Goal: Task Accomplishment & Management: Use online tool/utility

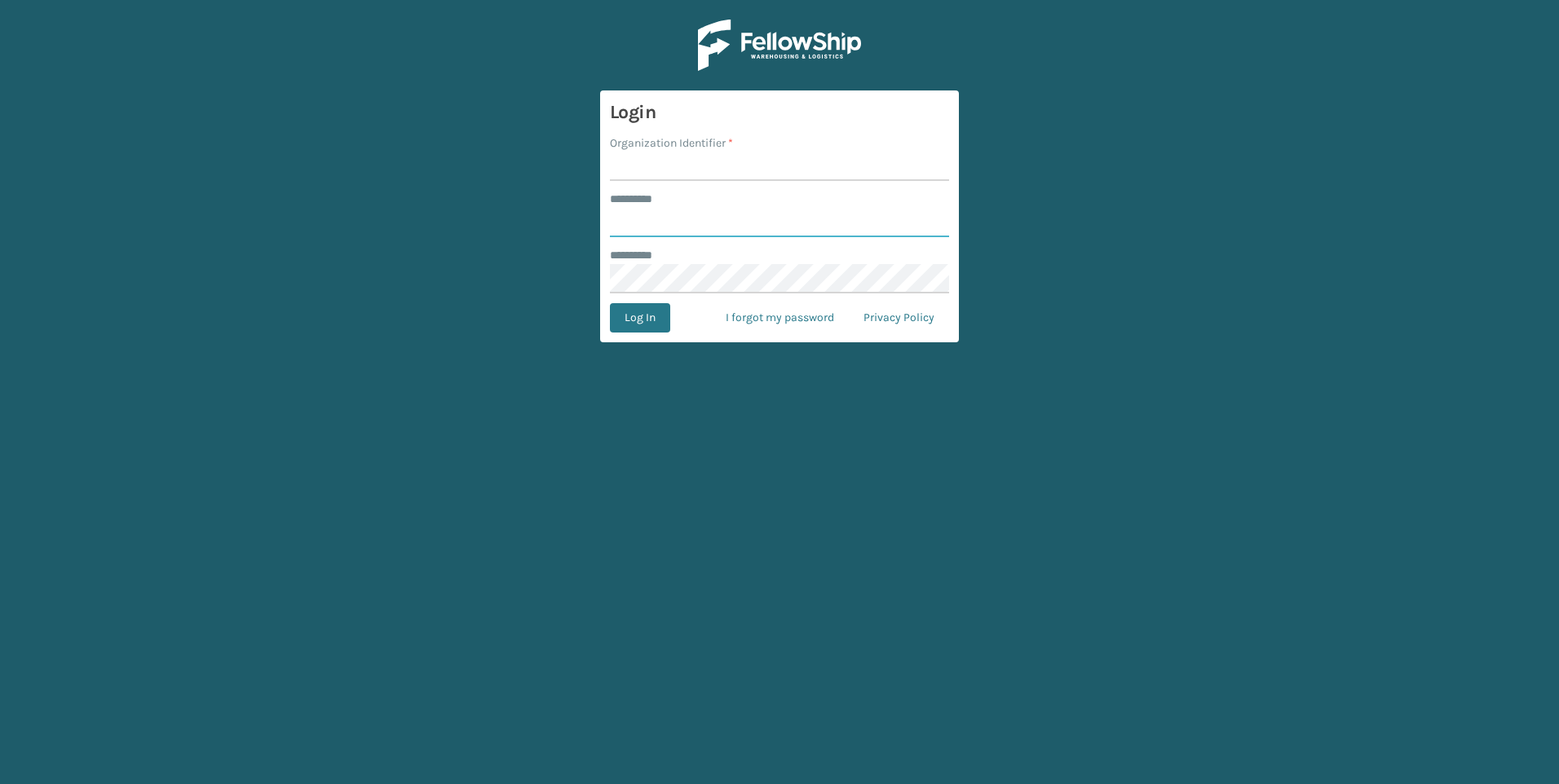
type input "***"
click at [685, 175] on input "Organization Identifier *" at bounding box center [780, 166] width 340 height 30
type input "Fellowship - West"
click at [679, 321] on div "Log In I forgot my password Privacy Policy" at bounding box center [780, 318] width 340 height 30
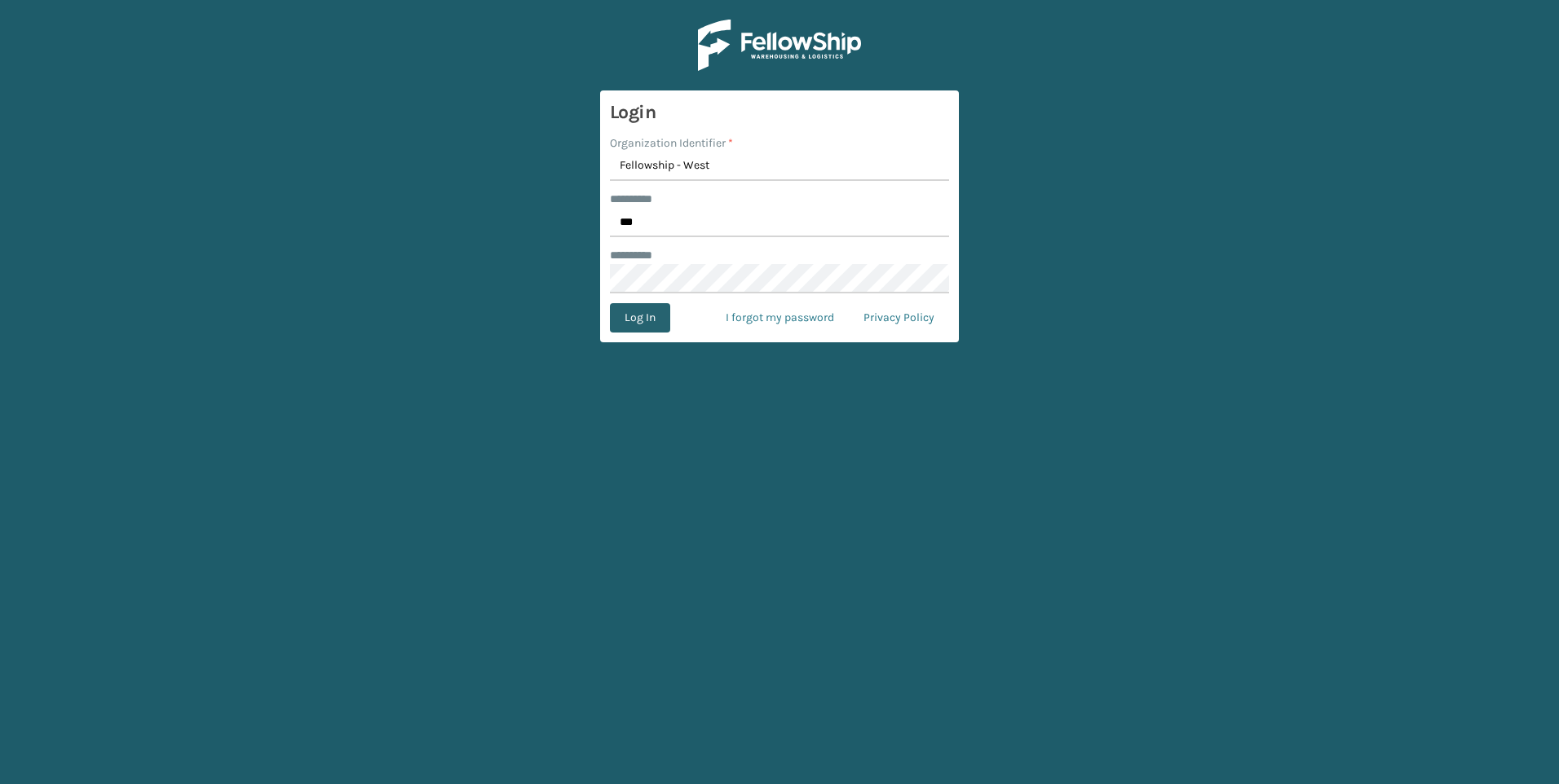
click at [665, 321] on button "Log In" at bounding box center [640, 318] width 61 height 30
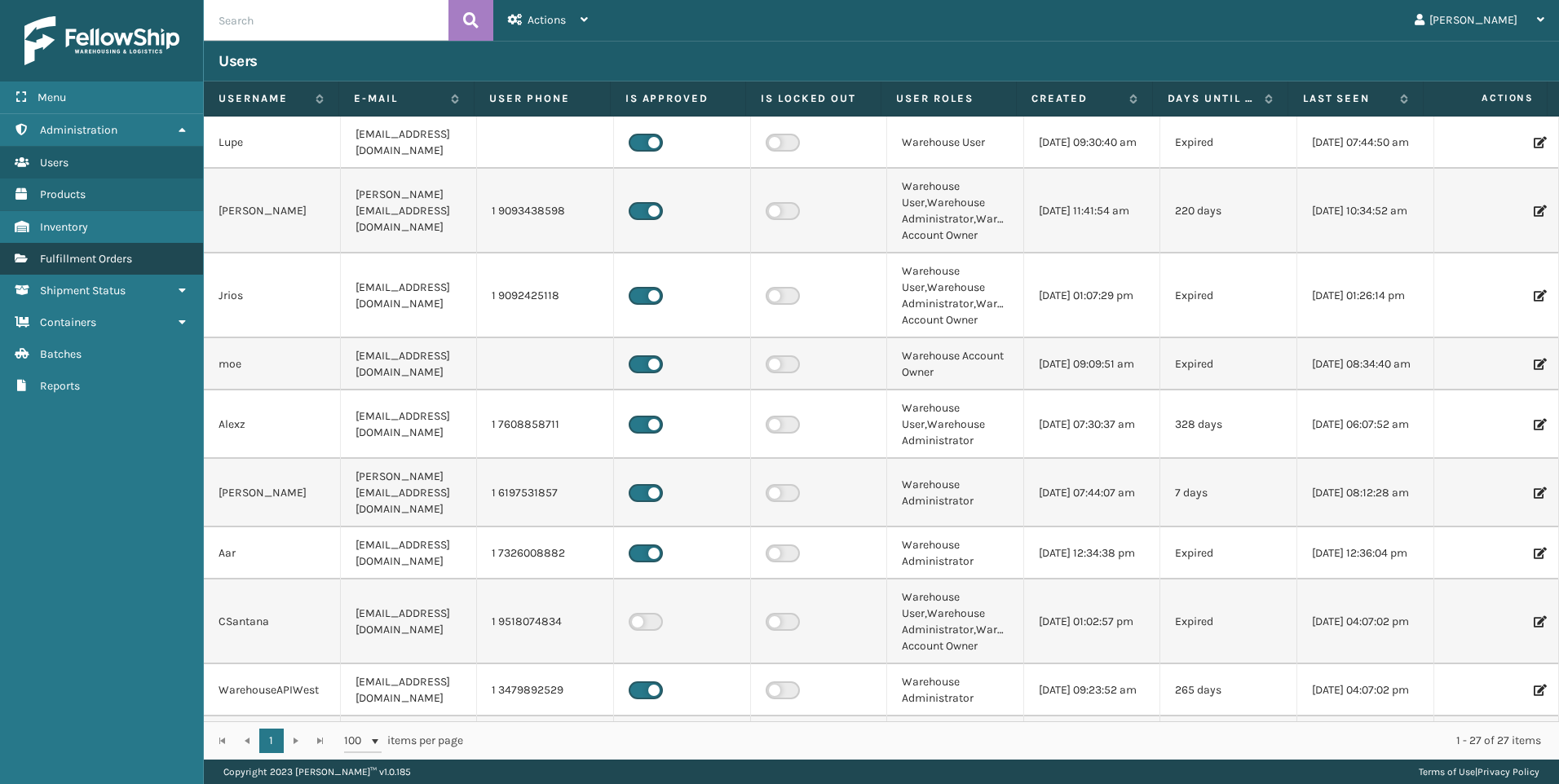
click at [71, 253] on span "Fulfillment Orders" at bounding box center [86, 258] width 92 height 14
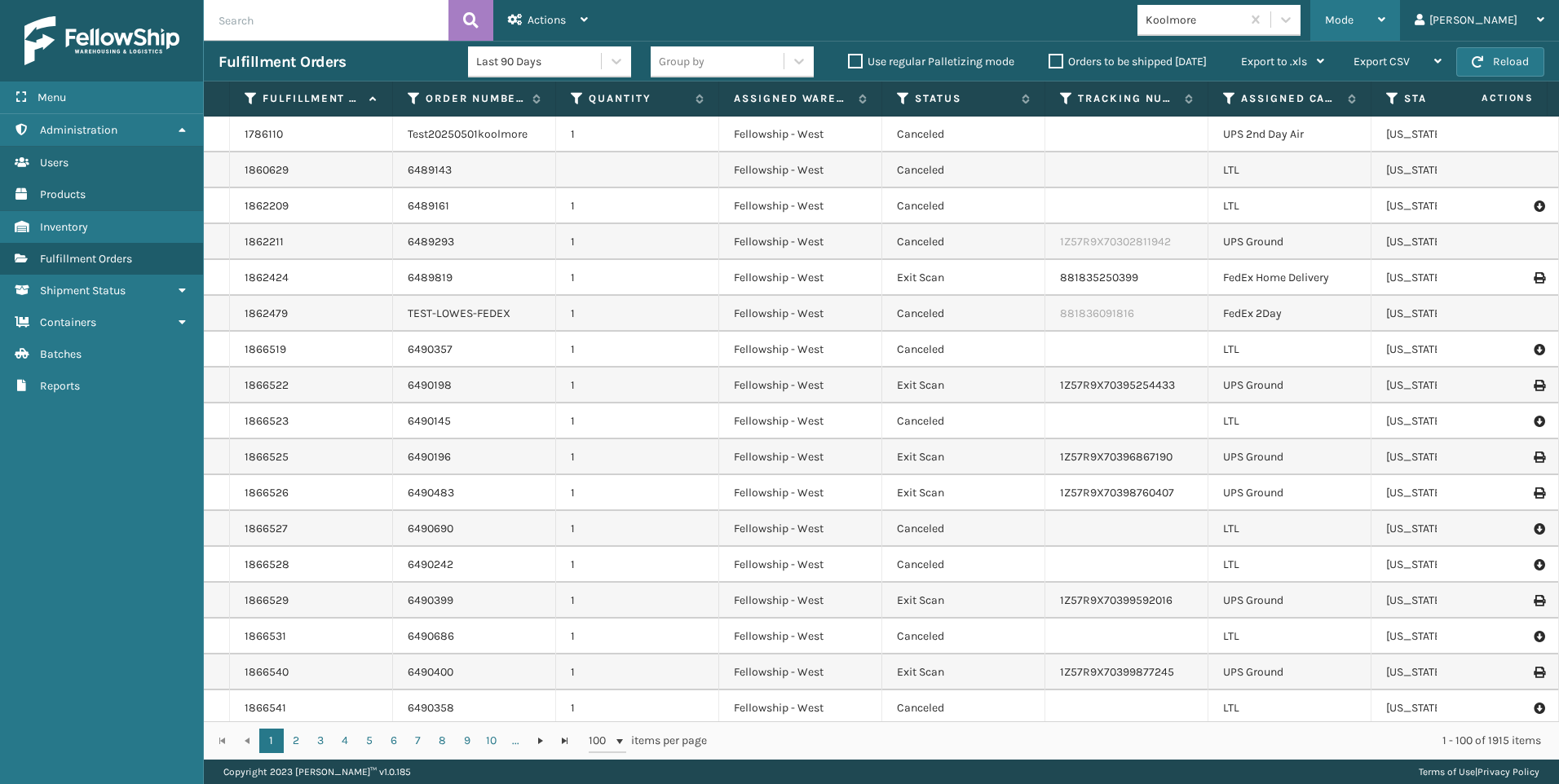
click at [1385, 9] on div "Mode" at bounding box center [1356, 21] width 61 height 41
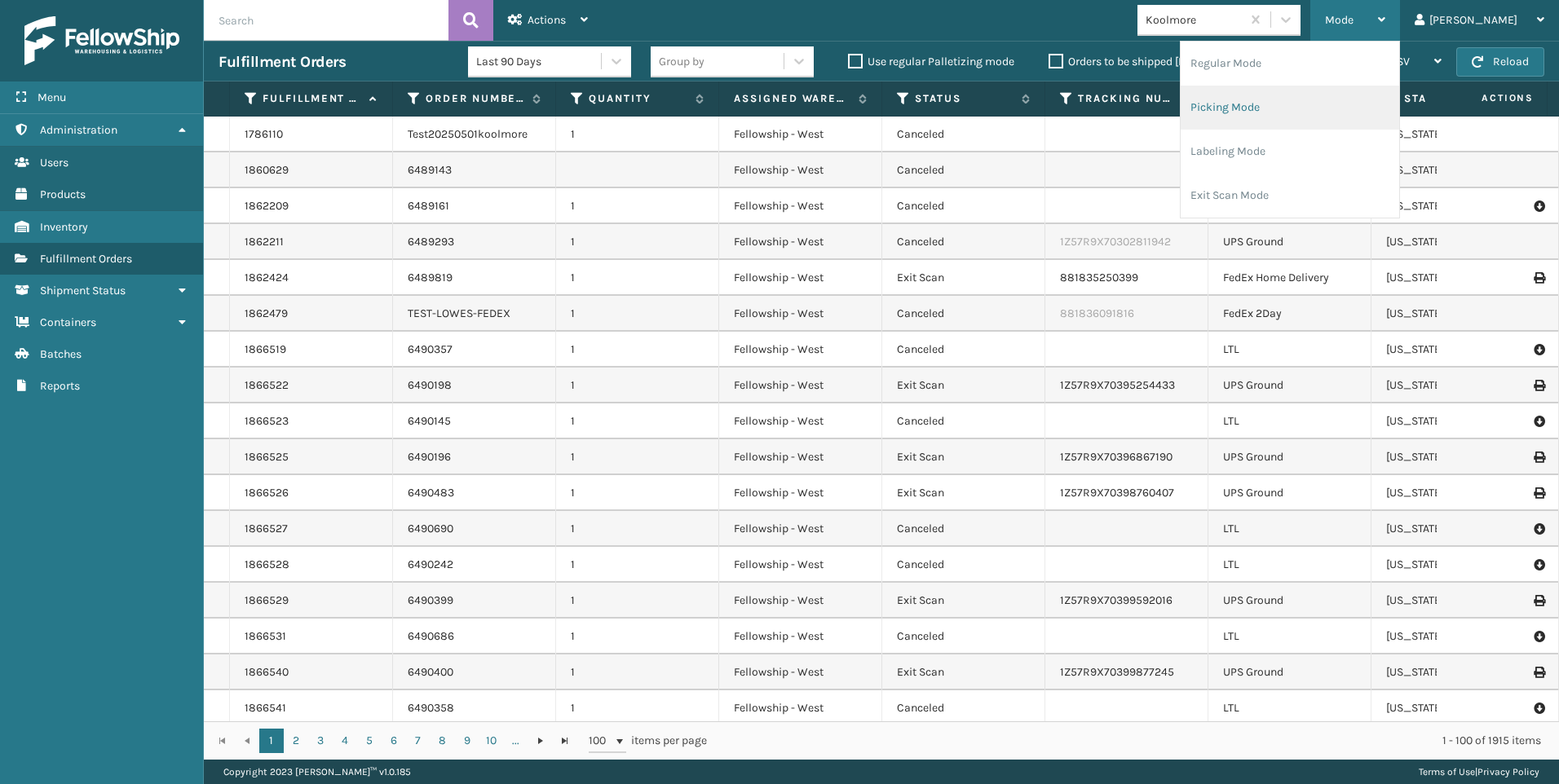
click at [1332, 100] on li "Picking Mode" at bounding box center [1290, 107] width 218 height 44
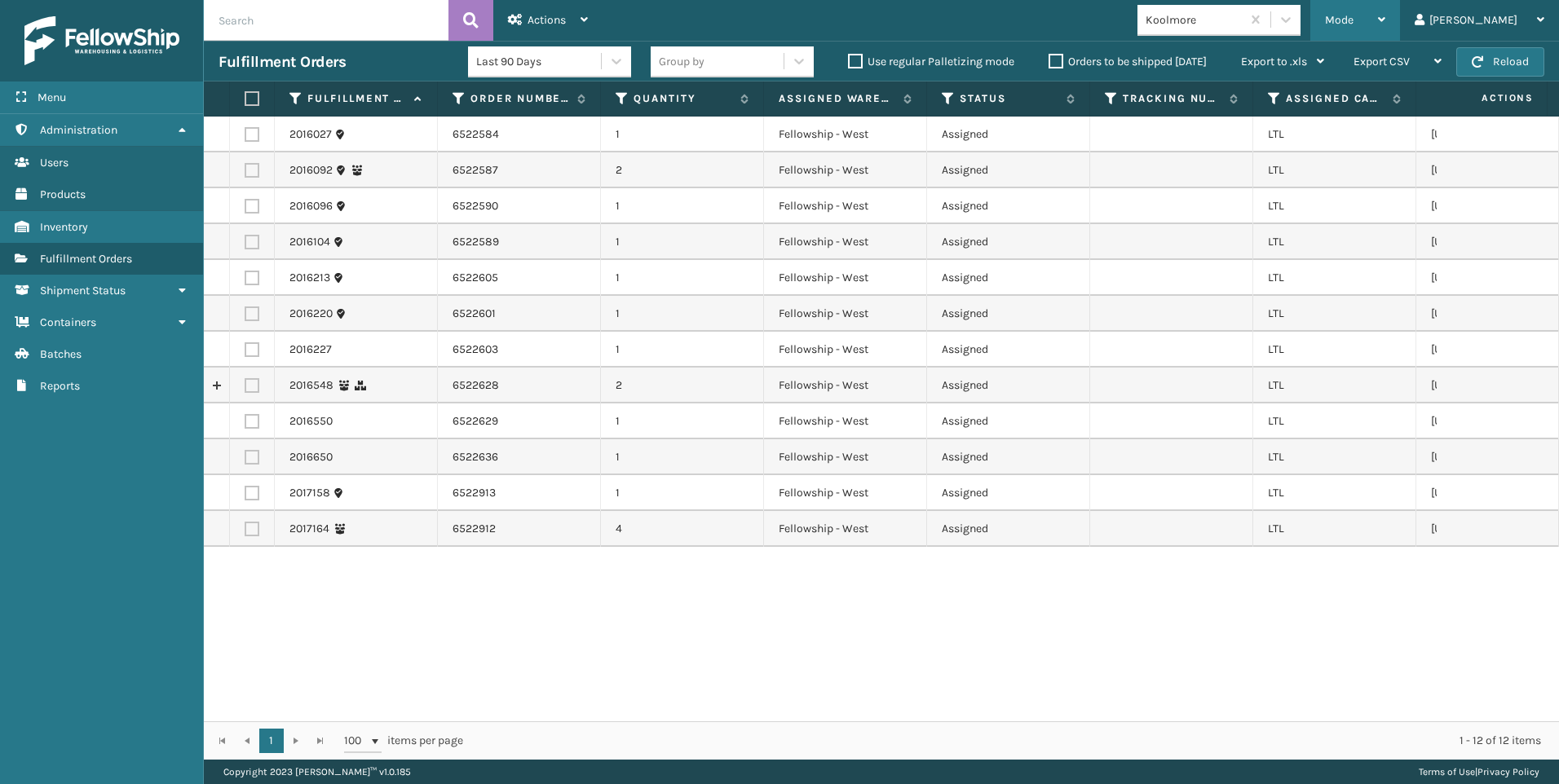
click at [1392, 26] on div "Mode Regular Mode Picking Mode Labeling Mode Exit Scan Mode" at bounding box center [1355, 21] width 89 height 41
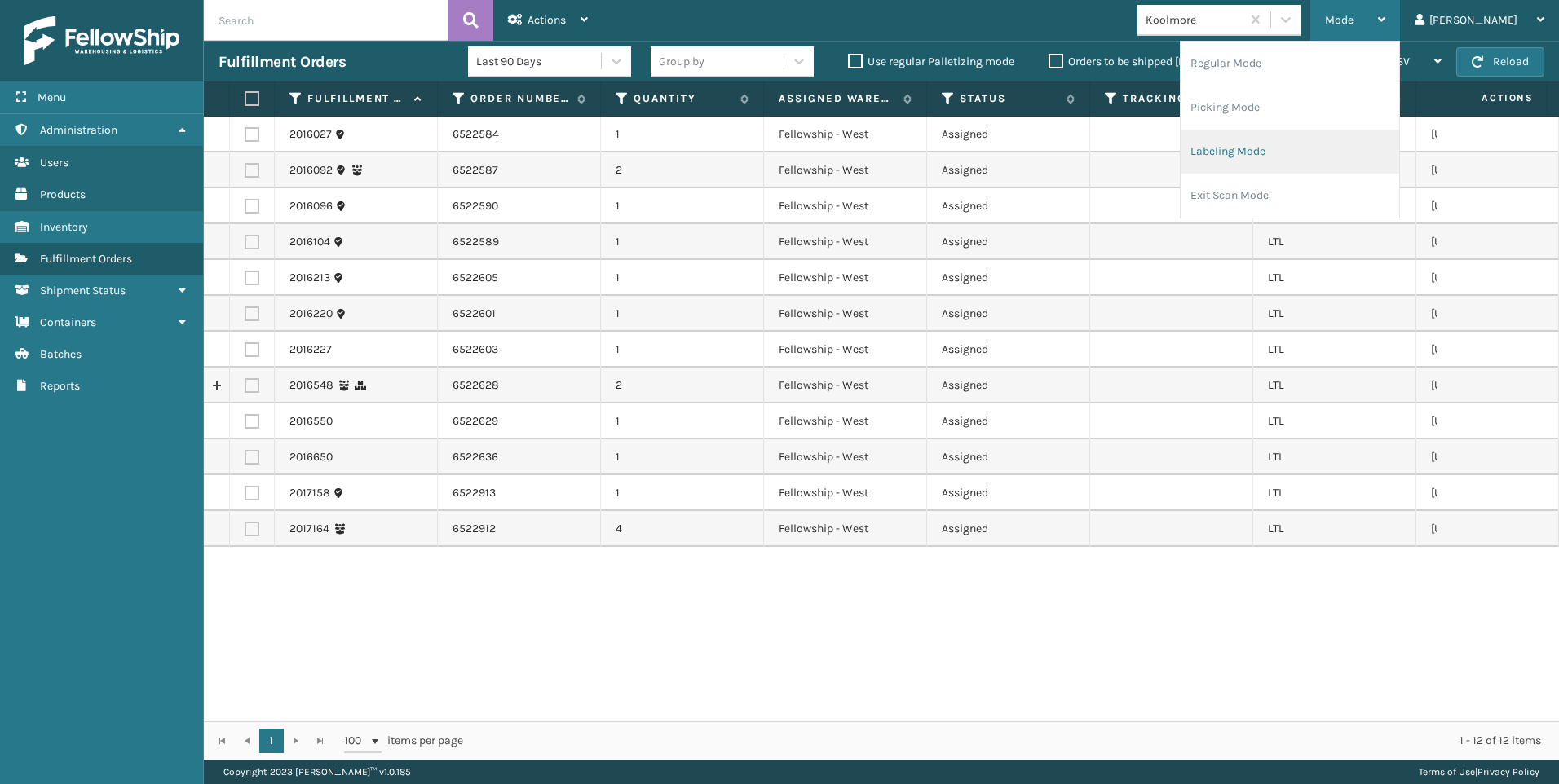
click at [1262, 107] on li "Picking Mode" at bounding box center [1290, 107] width 218 height 44
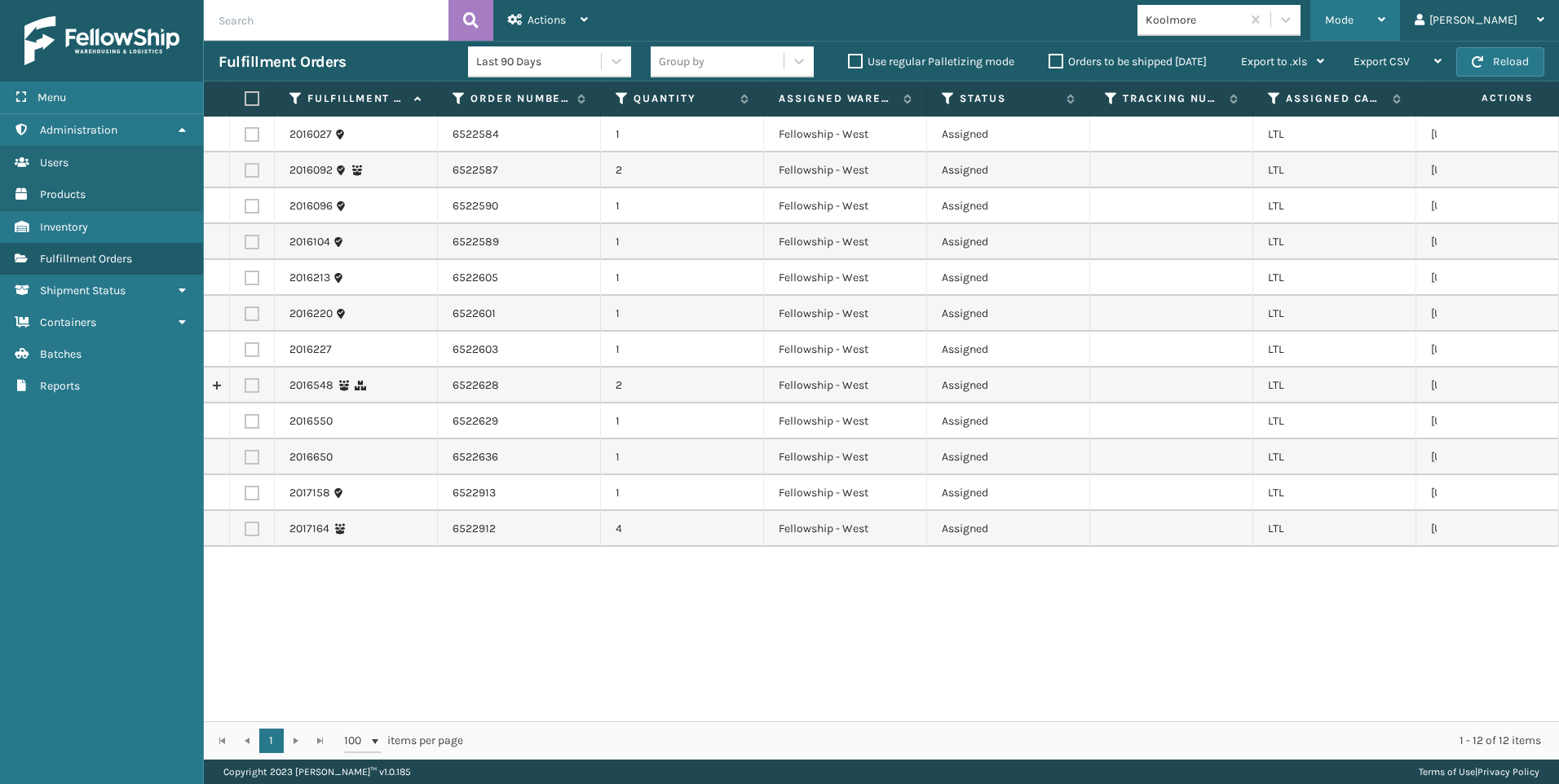
click at [1387, 30] on div "Mode Regular Mode Picking Mode Labeling Mode Exit Scan Mode" at bounding box center [1355, 21] width 89 height 41
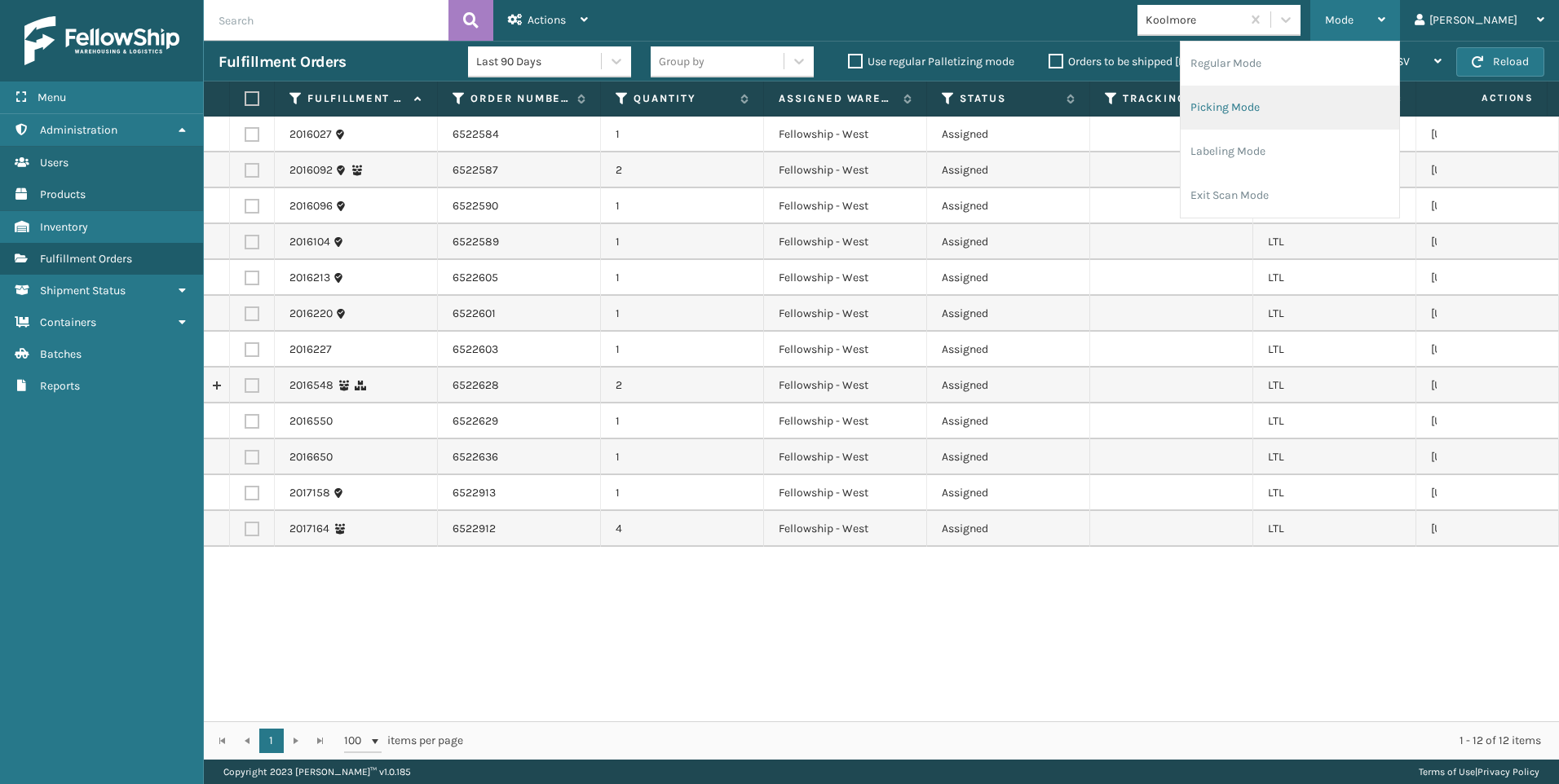
click at [1307, 112] on li "Picking Mode" at bounding box center [1290, 107] width 218 height 44
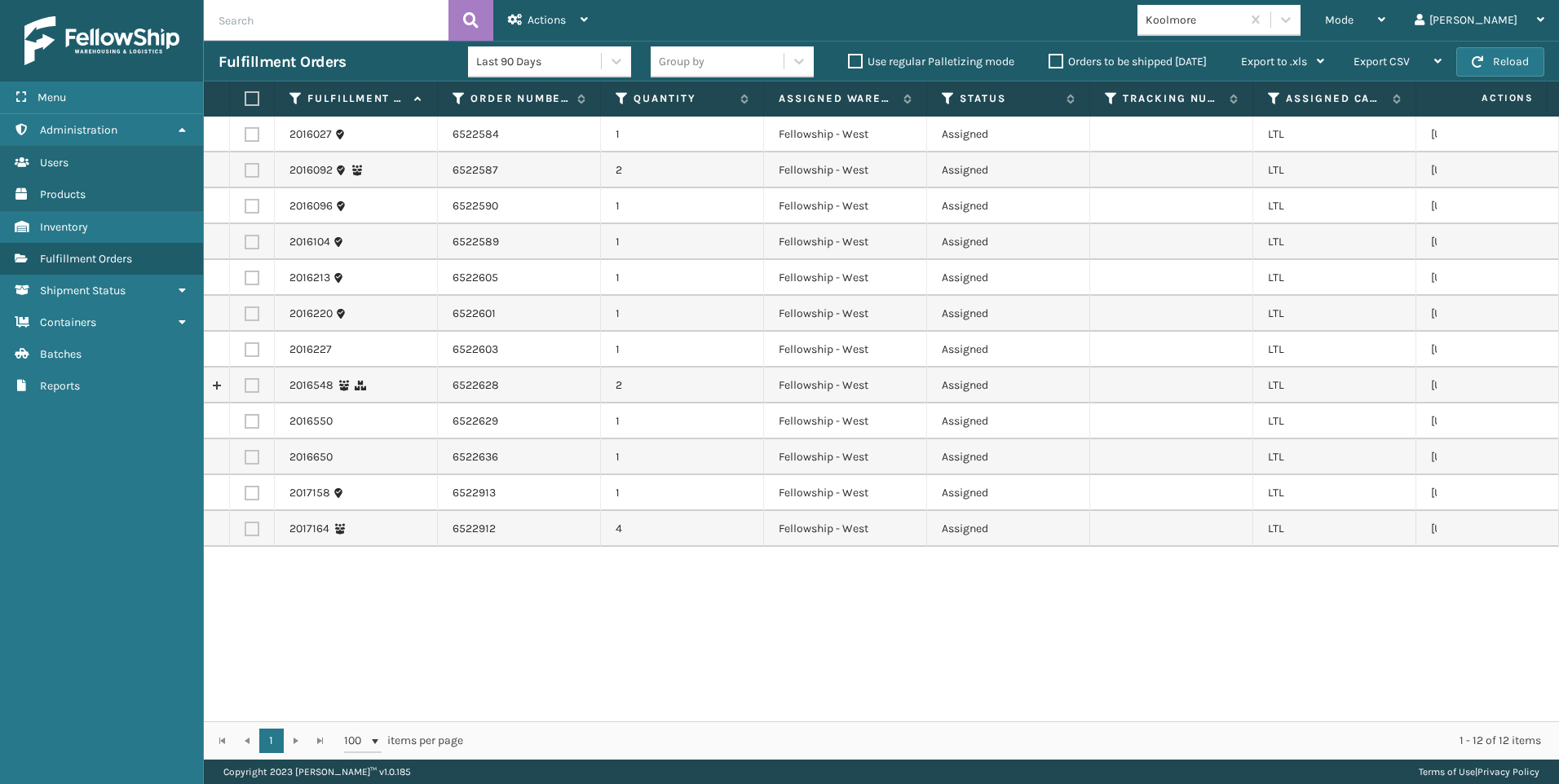
click at [246, 92] on label at bounding box center [249, 98] width 10 height 15
click at [245, 93] on input "checkbox" at bounding box center [244, 98] width 1 height 11
checkbox input "true"
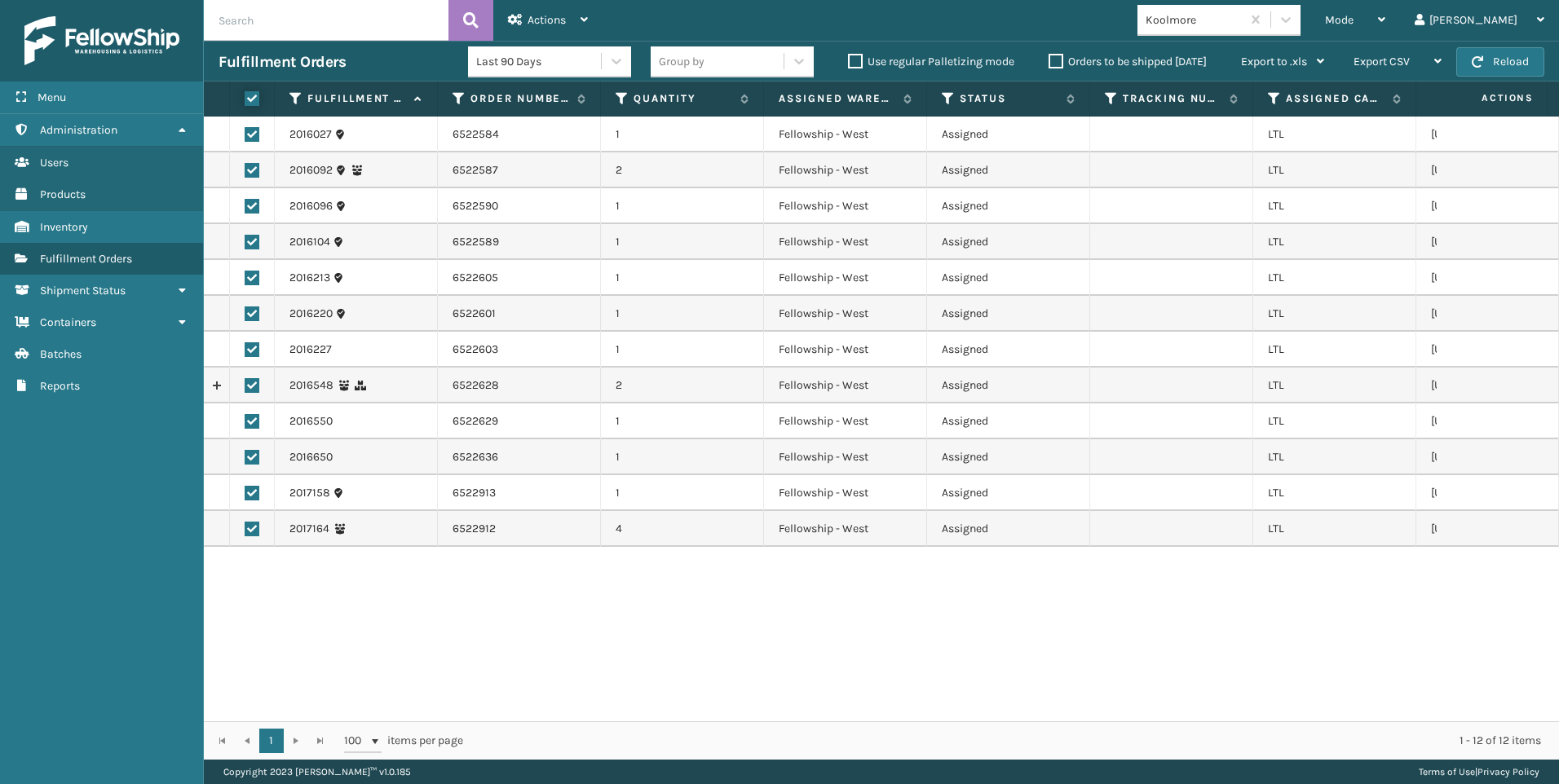
checkbox input "true"
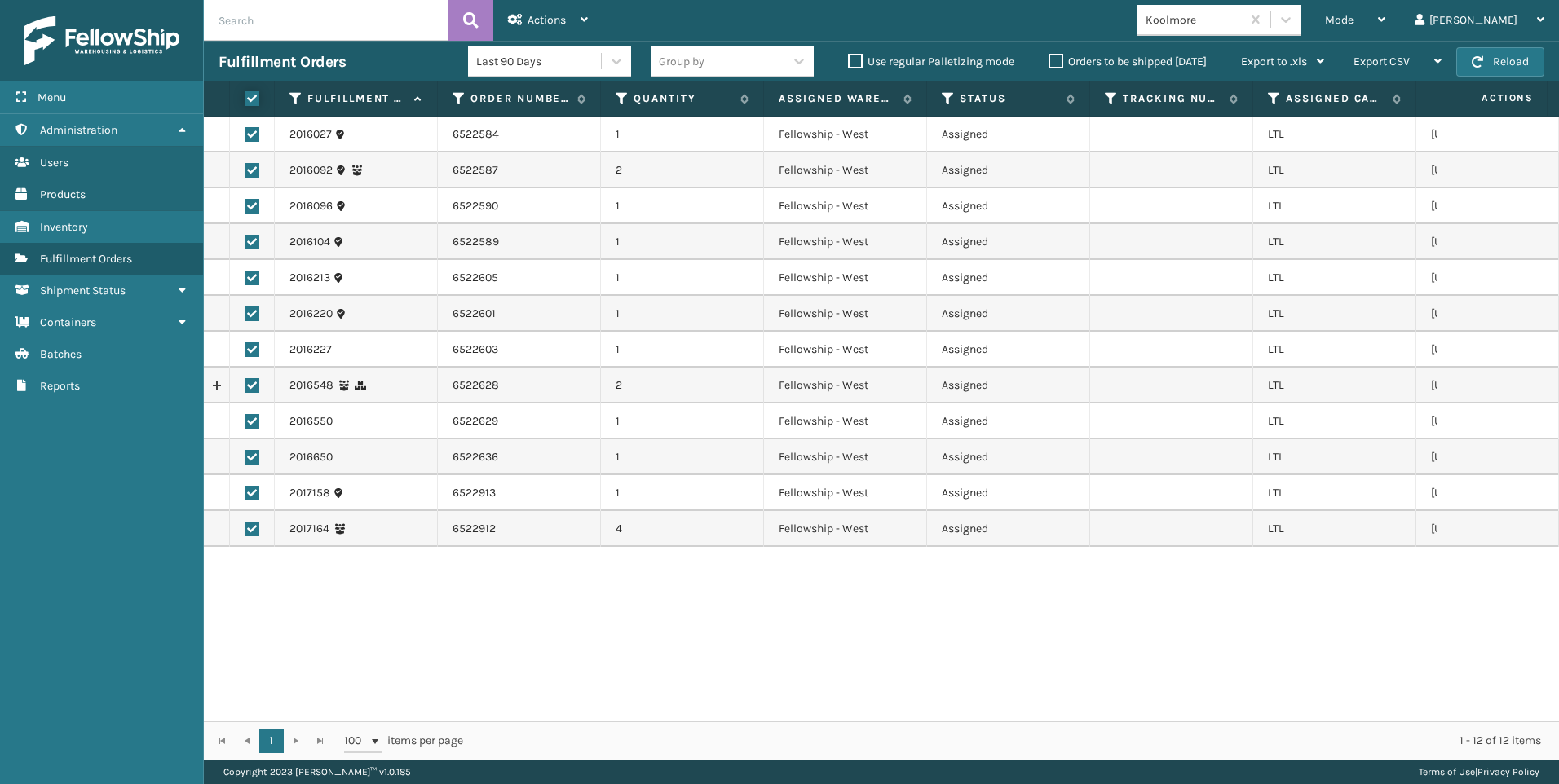
checkbox input "true"
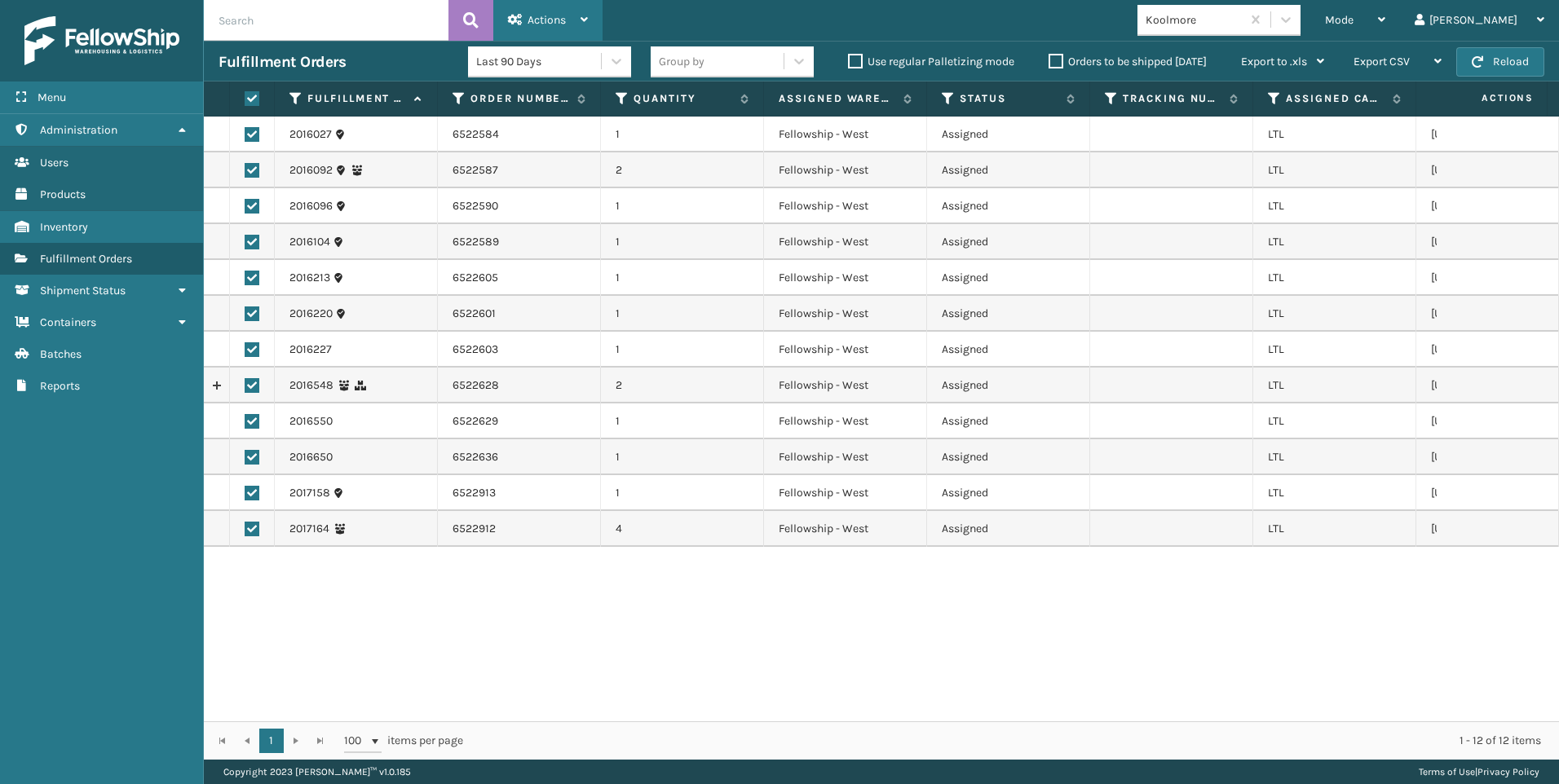
click at [502, 22] on div "Actions Settings Remove All Filters Export Labels Create Picking Batch" at bounding box center [547, 21] width 109 height 41
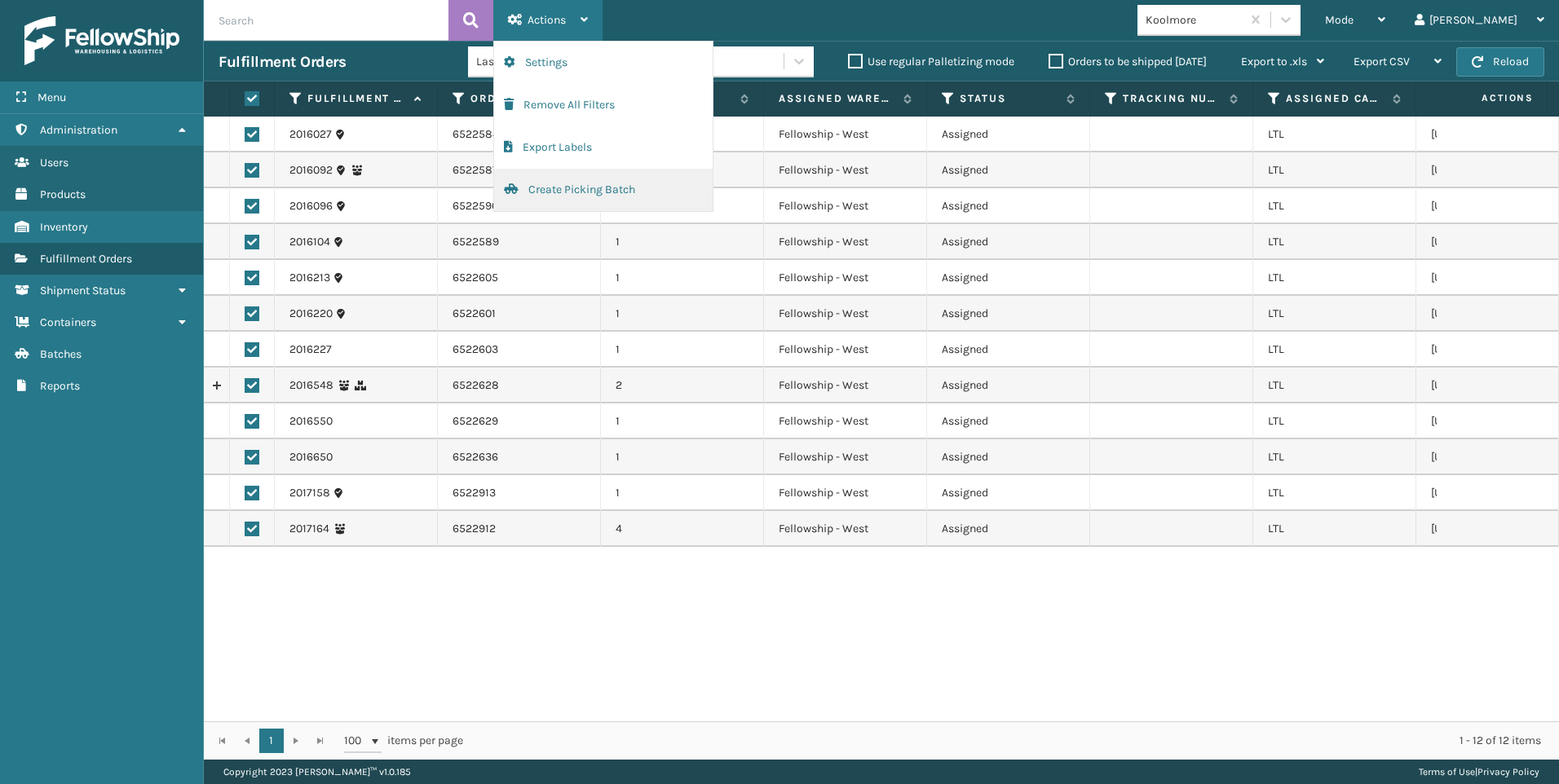
click at [540, 183] on button "Create Picking Batch" at bounding box center [603, 190] width 218 height 43
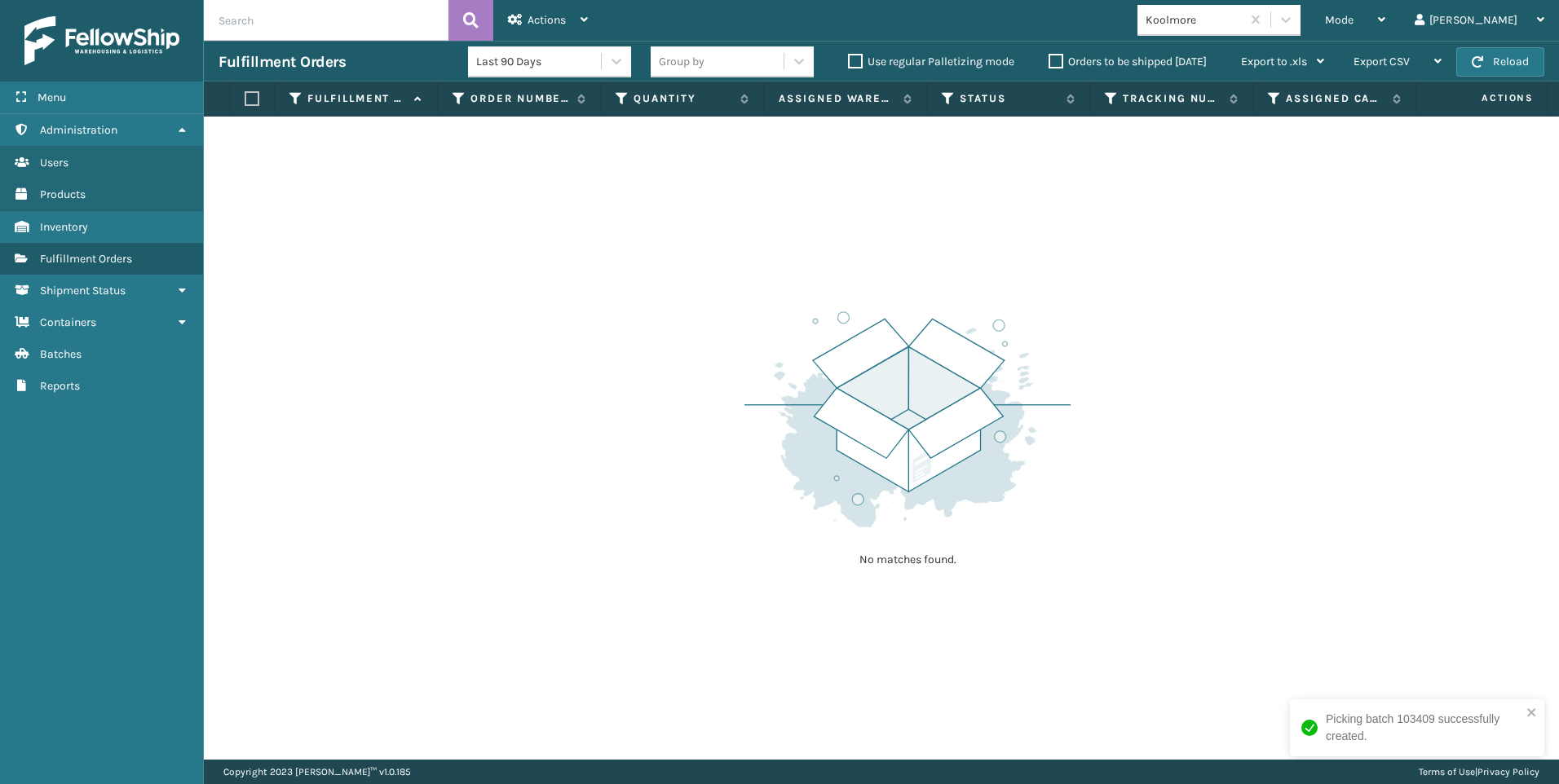
click at [1242, 23] on div "Koolmore" at bounding box center [1194, 20] width 97 height 17
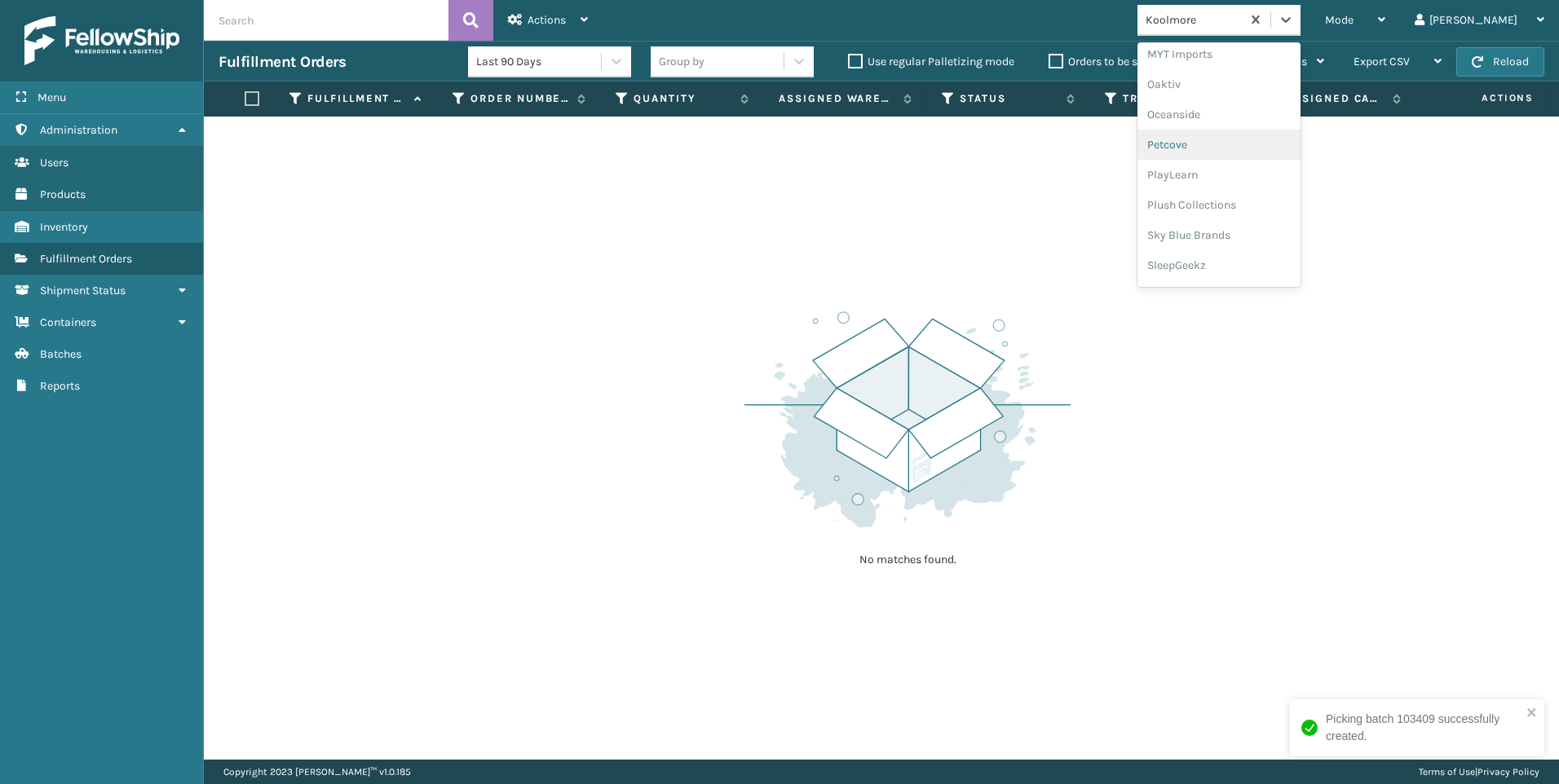
scroll to position [787, 0]
click at [1276, 231] on div "SleepGeekz" at bounding box center [1219, 238] width 163 height 30
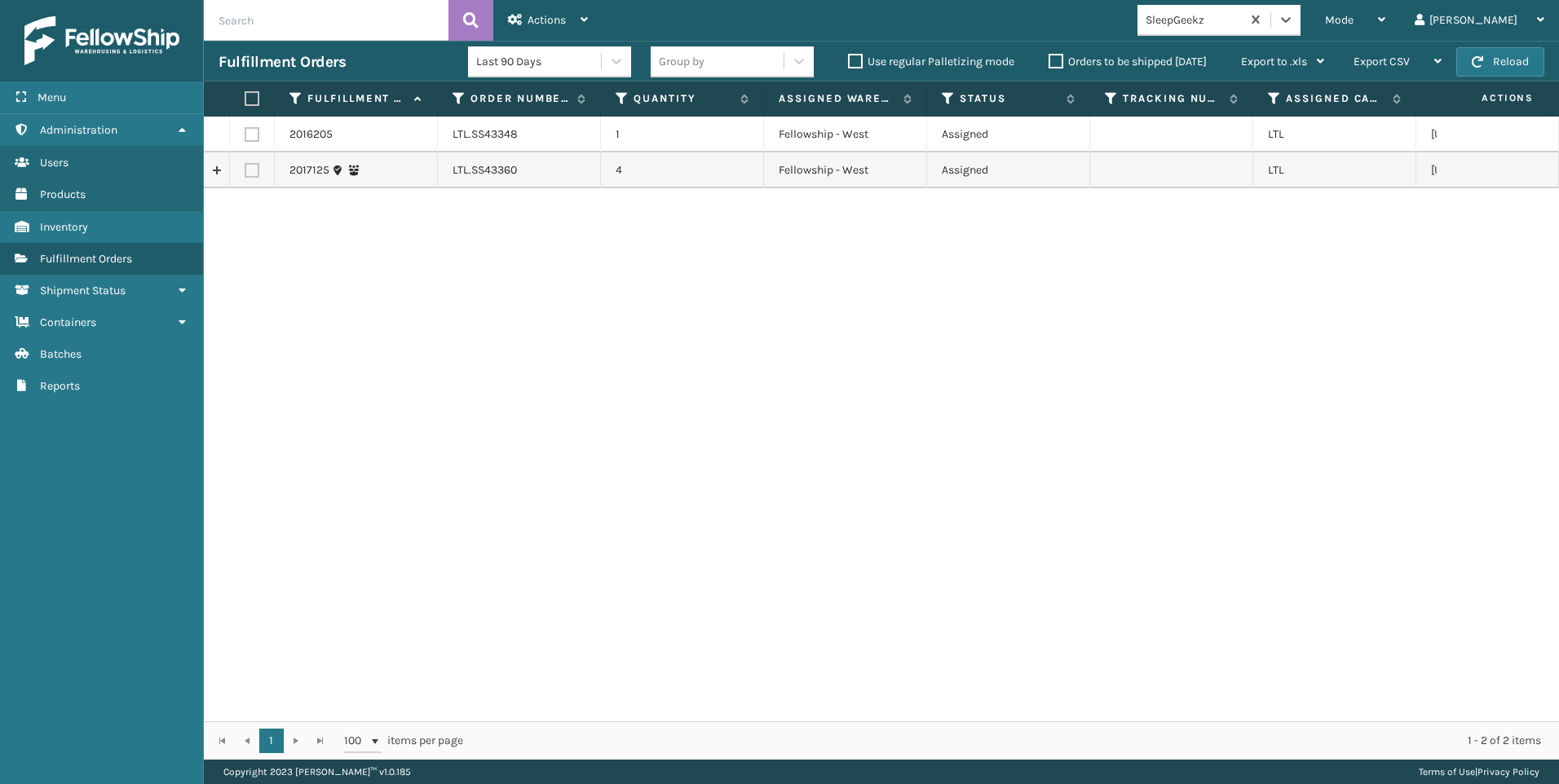
click at [257, 133] on label at bounding box center [252, 134] width 15 height 15
click at [245, 133] on input "checkbox" at bounding box center [244, 132] width 1 height 11
checkbox input "true"
click at [256, 164] on label at bounding box center [252, 171] width 15 height 15
click at [245, 164] on input "checkbox" at bounding box center [244, 168] width 1 height 11
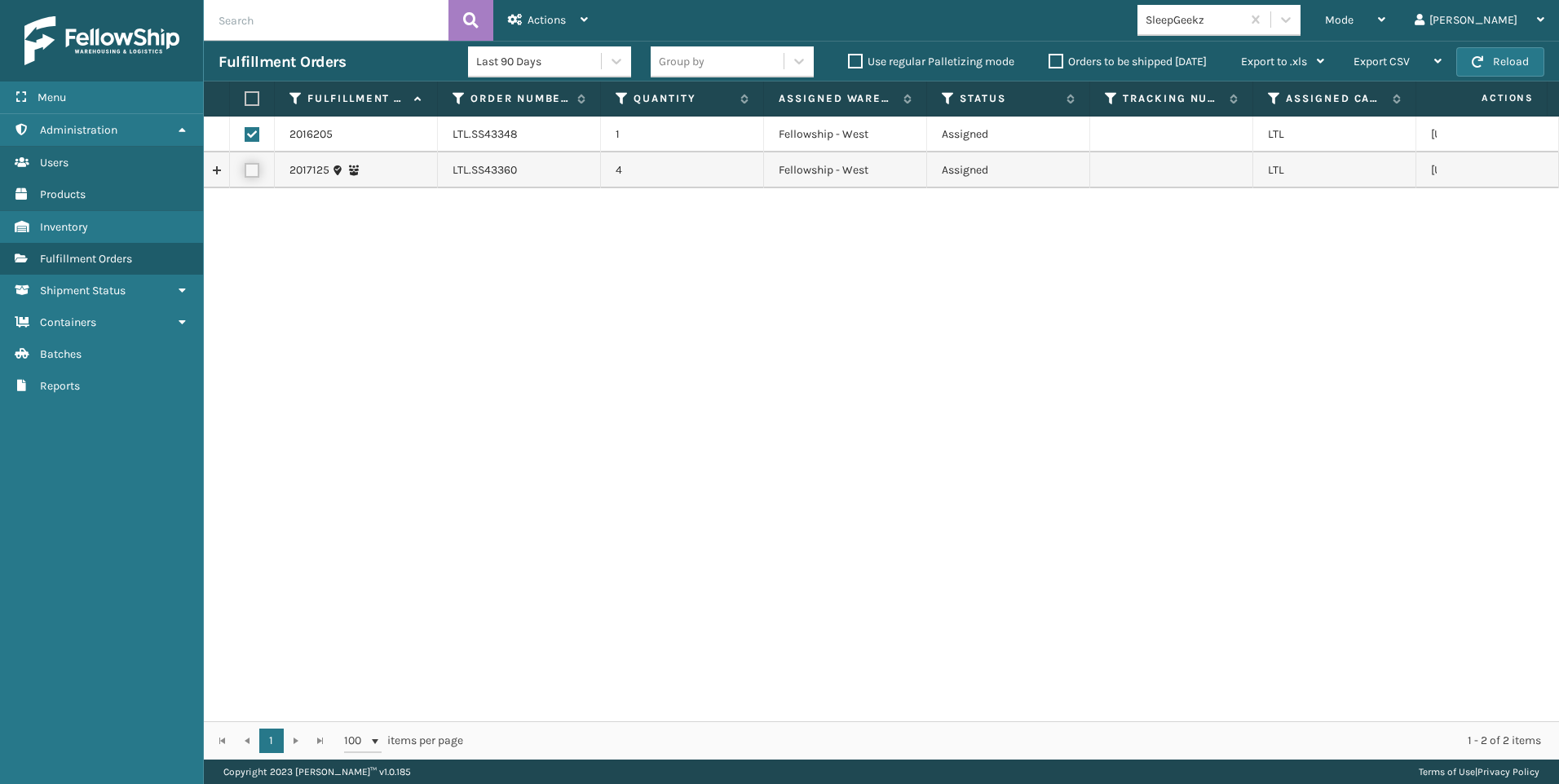
checkbox input "true"
click at [251, 171] on label at bounding box center [252, 171] width 15 height 15
click at [245, 171] on input "checkbox" at bounding box center [244, 168] width 1 height 11
checkbox input "false"
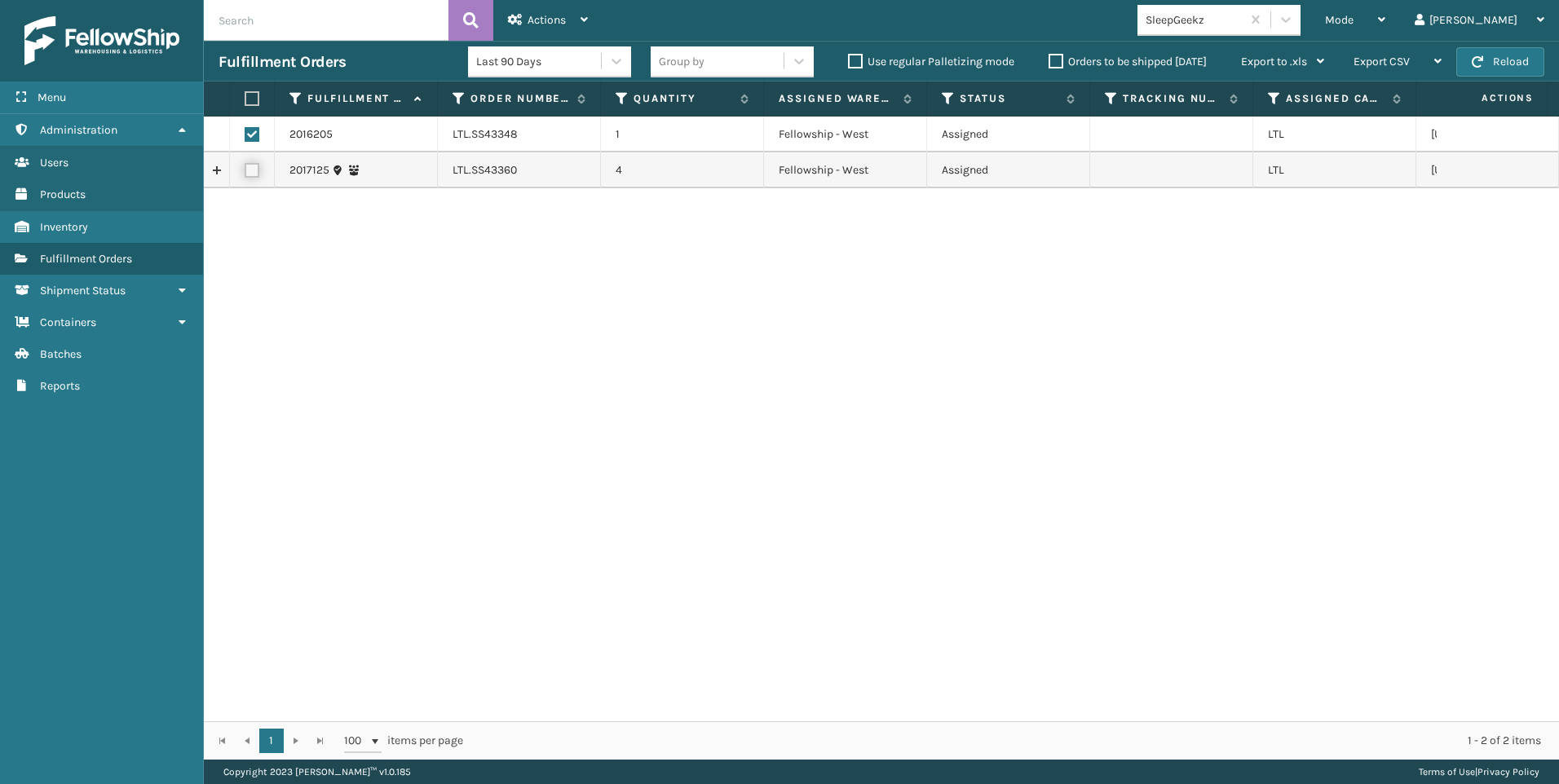
checkbox input "false"
click at [250, 171] on label at bounding box center [252, 171] width 15 height 15
click at [245, 171] on input "checkbox" at bounding box center [244, 168] width 1 height 11
checkbox input "true"
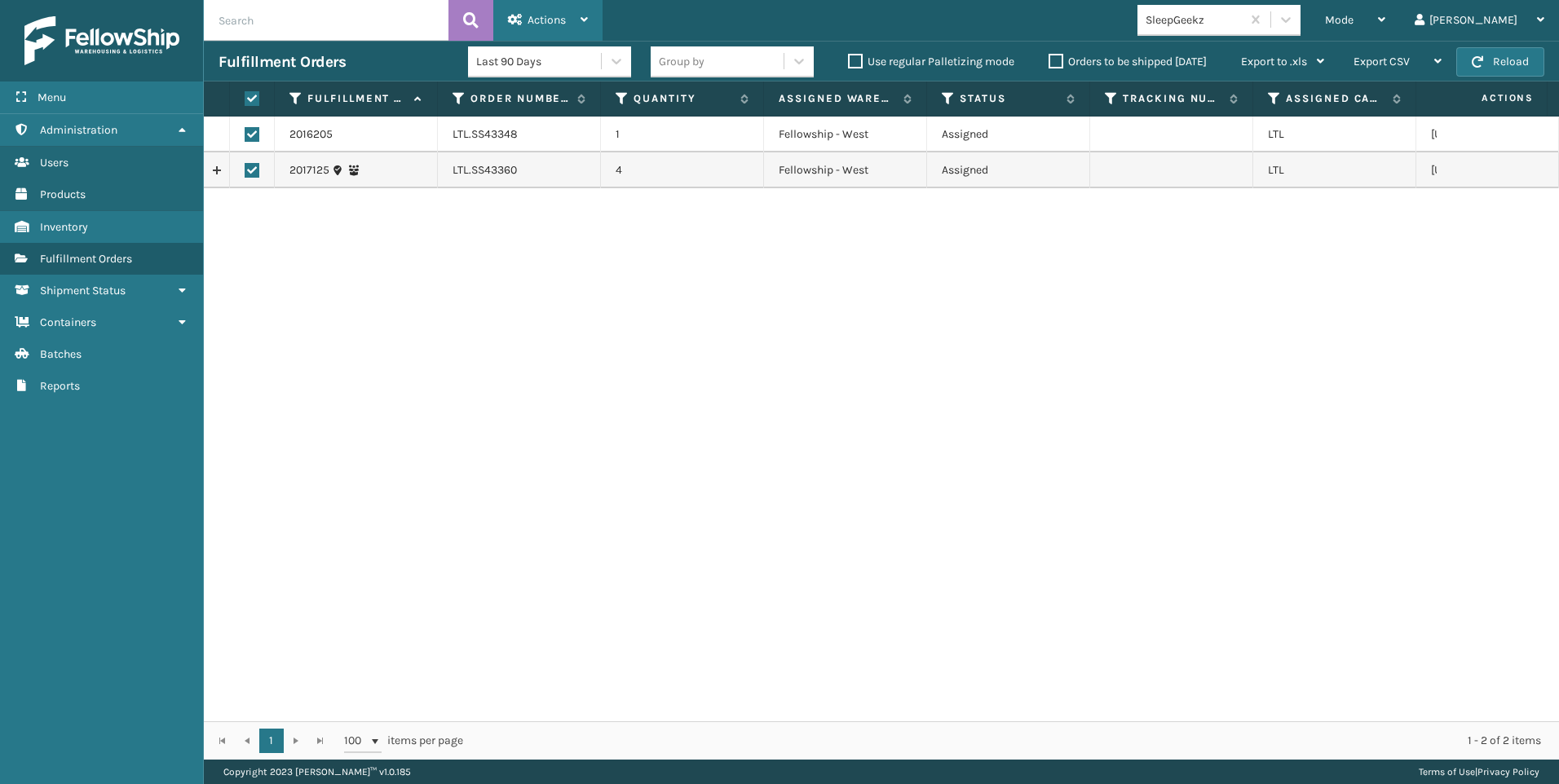
drag, startPoint x: 554, startPoint y: 5, endPoint x: 549, endPoint y: 34, distance: 29.4
click at [552, 6] on div "Actions" at bounding box center [547, 21] width 80 height 41
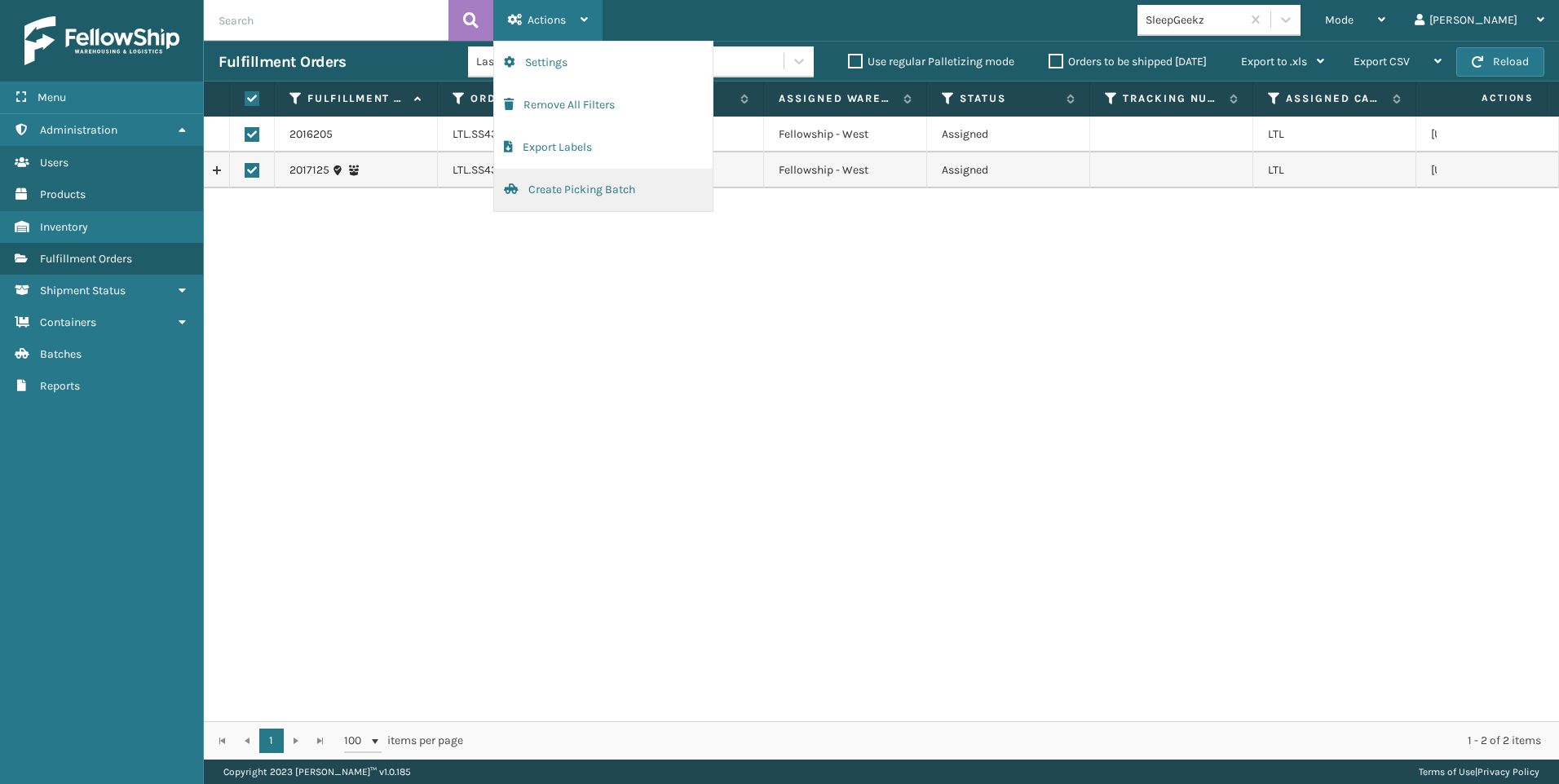
click at [553, 188] on button "Create Picking Batch" at bounding box center [603, 190] width 218 height 43
